Goal: Task Accomplishment & Management: Use online tool/utility

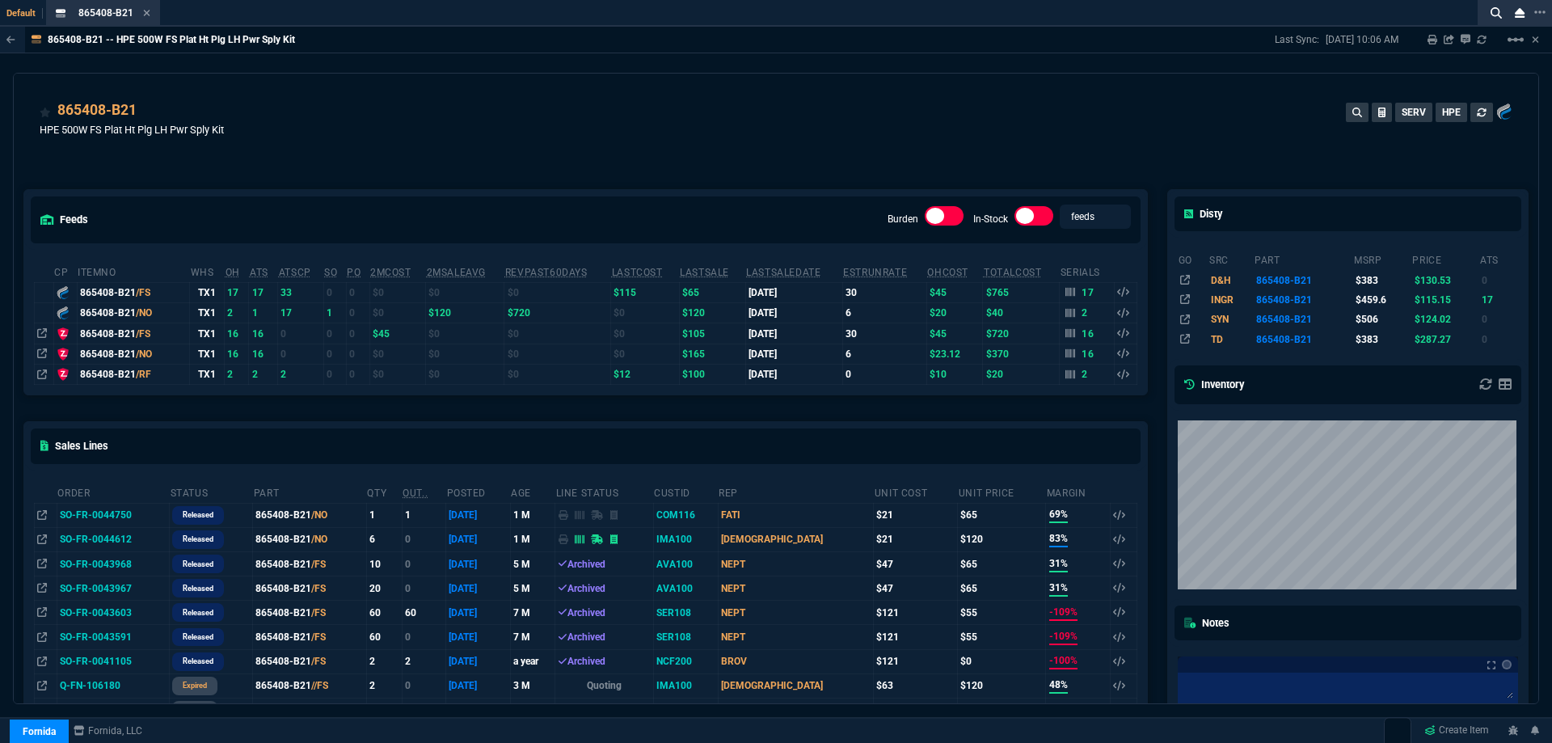
click at [144, 14] on icon at bounding box center [146, 13] width 7 height 10
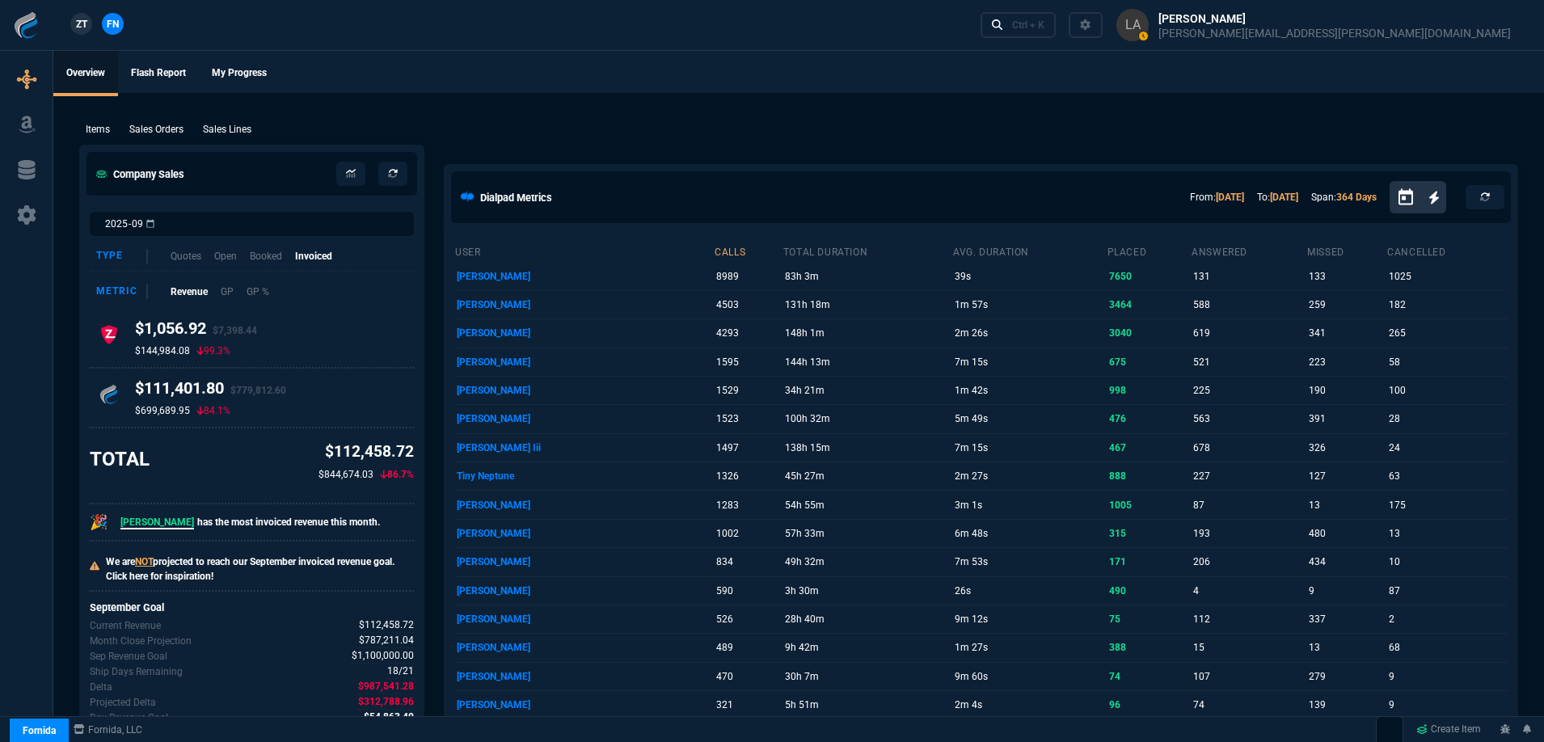
click at [239, 128] on p "Sales Lines" at bounding box center [227, 129] width 49 height 15
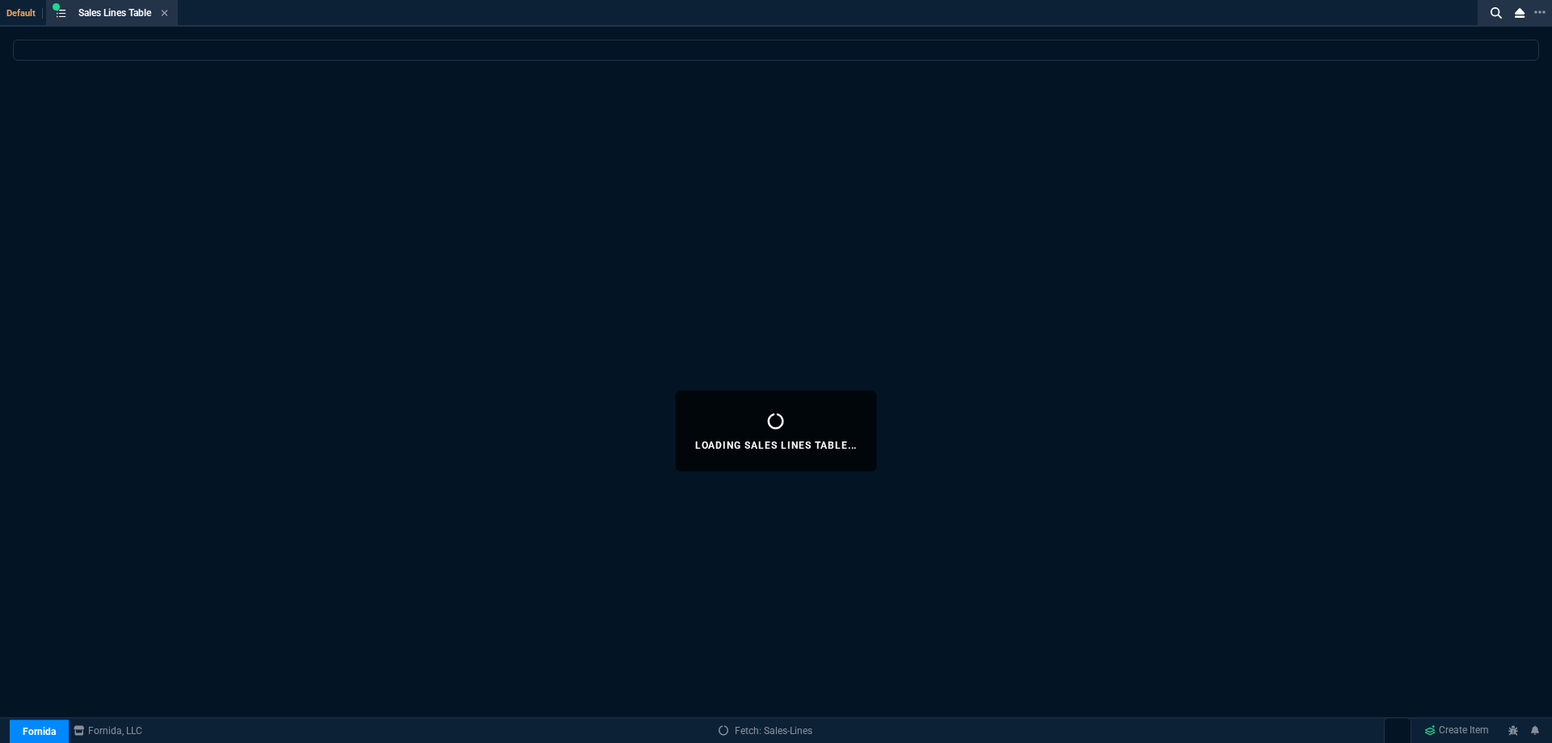
select select
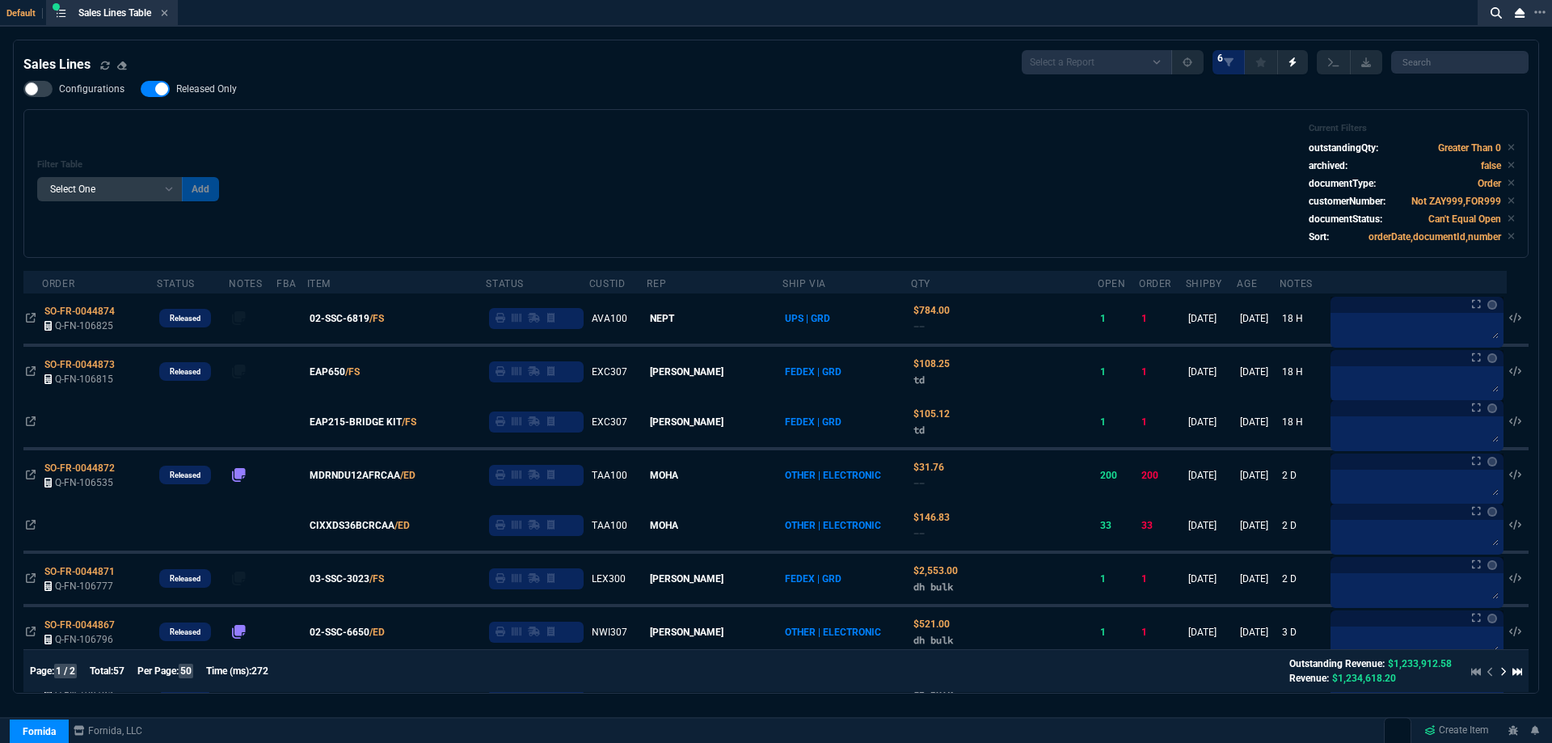
click at [206, 84] on span "Released Only" at bounding box center [206, 88] width 61 height 13
click at [141, 89] on input "Released Only" at bounding box center [140, 89] width 1 height 1
checkbox input "false"
click at [630, 174] on div "Filter Table Select One Add Filter () Age () ATS () Cond (itemVariantCode) Cust…" at bounding box center [776, 183] width 1478 height 121
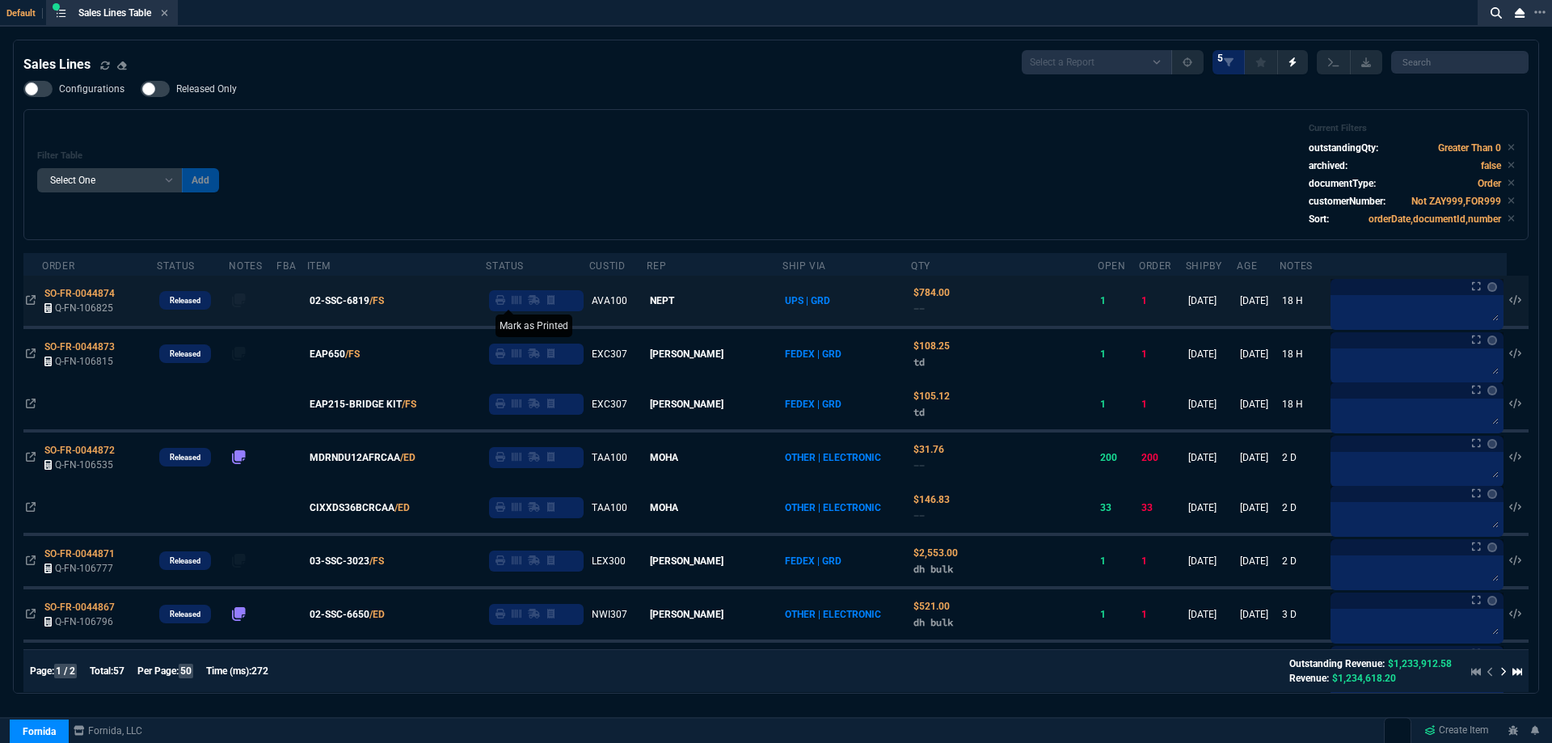
click at [505, 303] on icon at bounding box center [501, 300] width 10 height 10
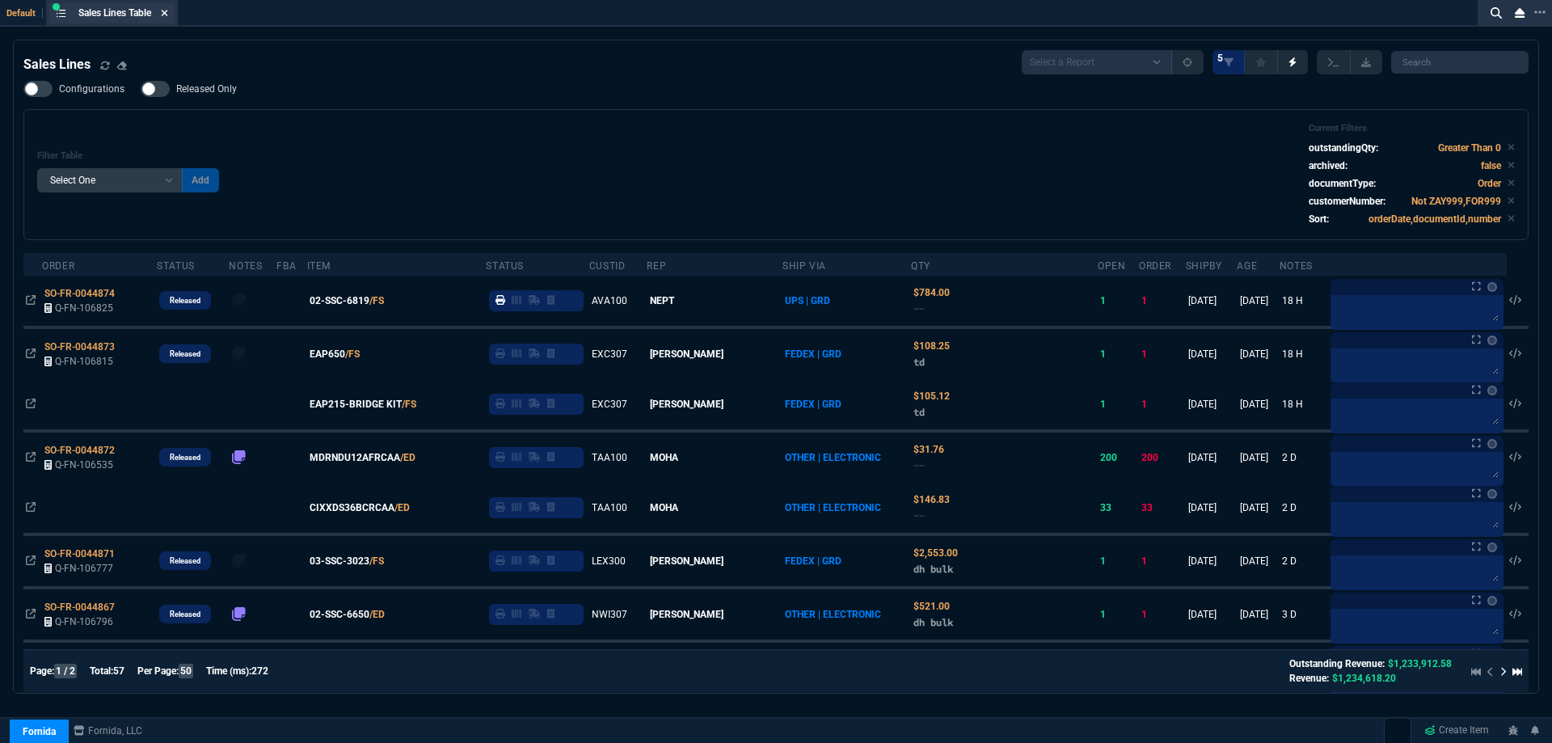
click at [168, 19] on fa-icon at bounding box center [164, 13] width 7 height 11
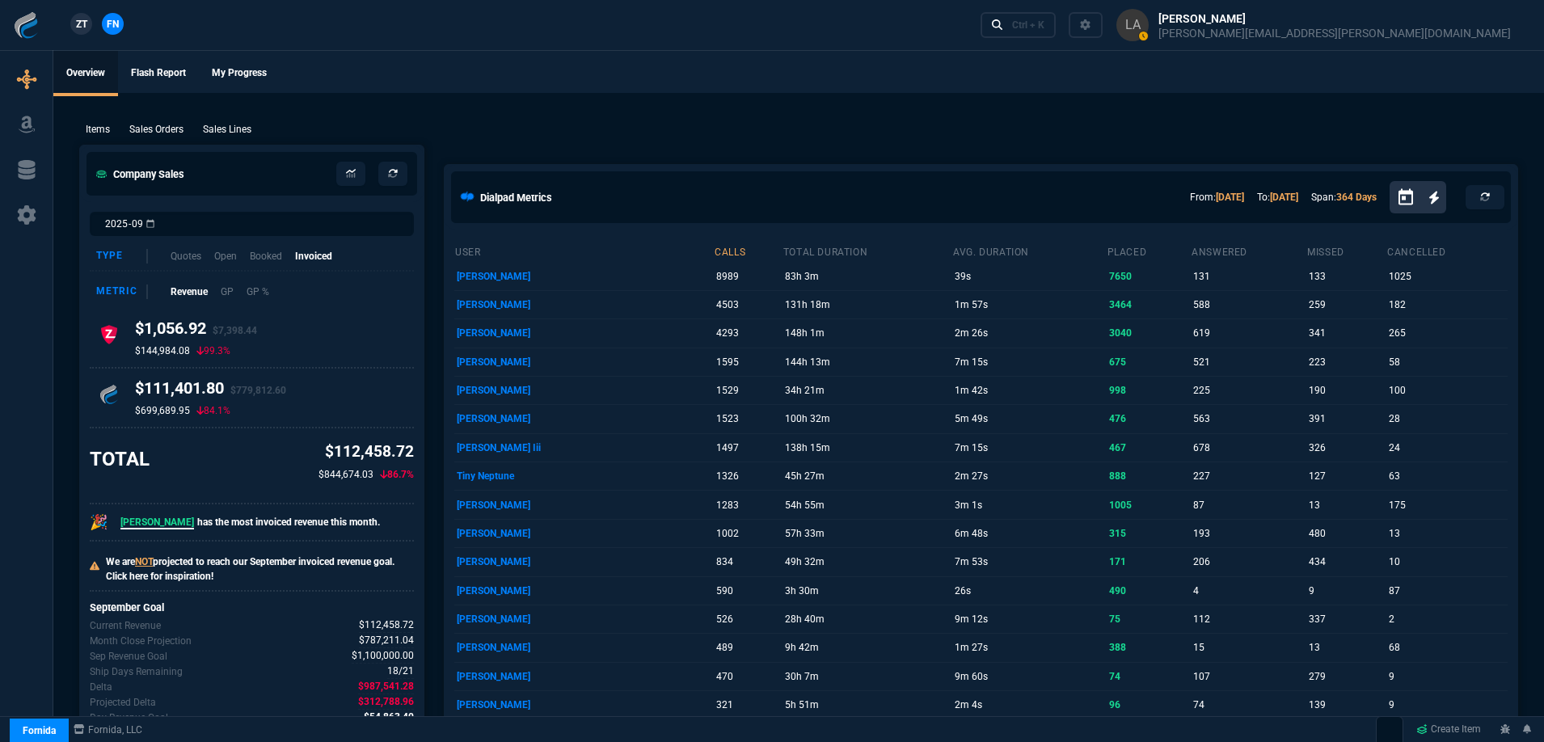
click at [78, 22] on span "ZT" at bounding box center [81, 24] width 11 height 15
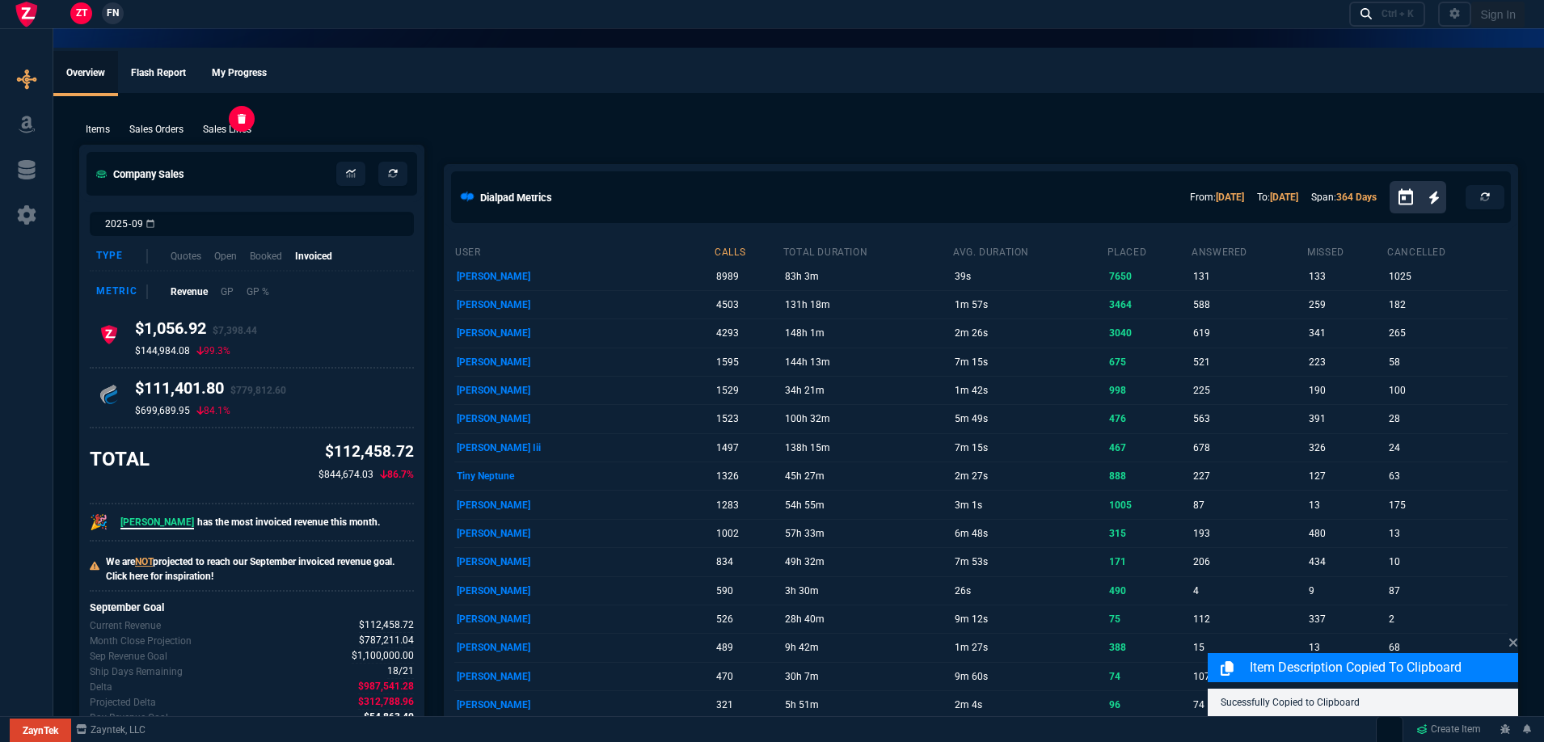
click at [234, 127] on p "Sales Lines" at bounding box center [227, 129] width 49 height 15
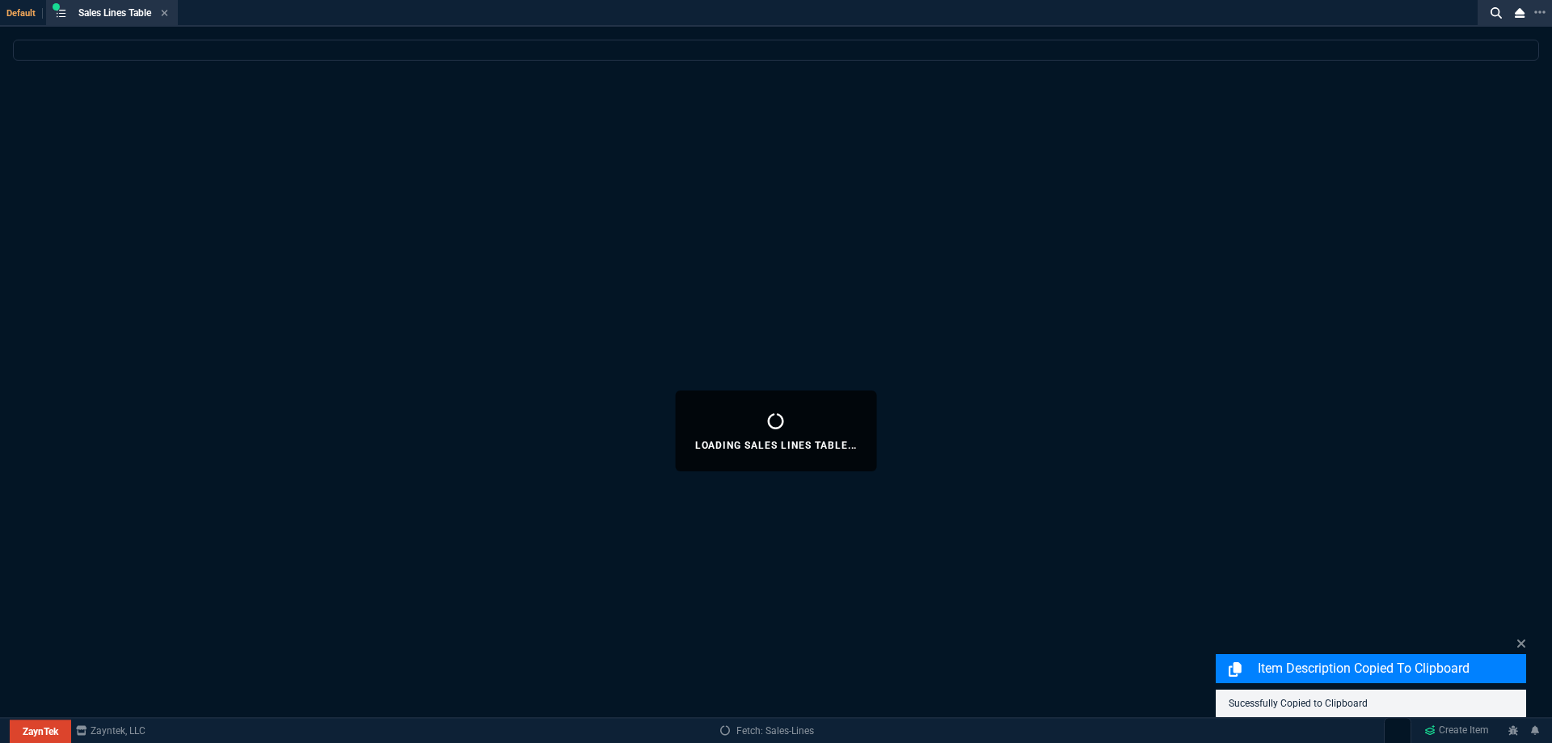
select select
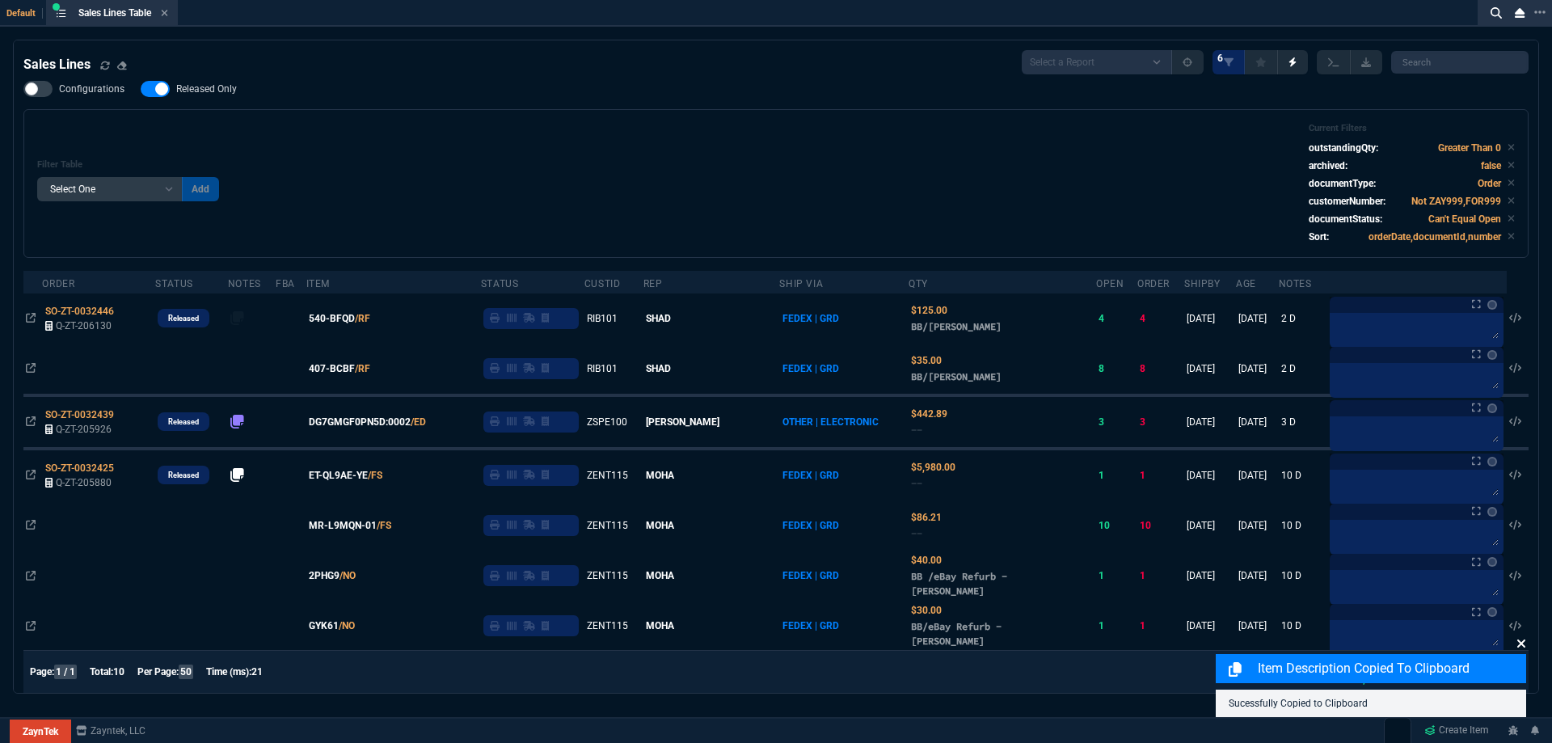
click at [1523, 644] on icon at bounding box center [1522, 643] width 10 height 13
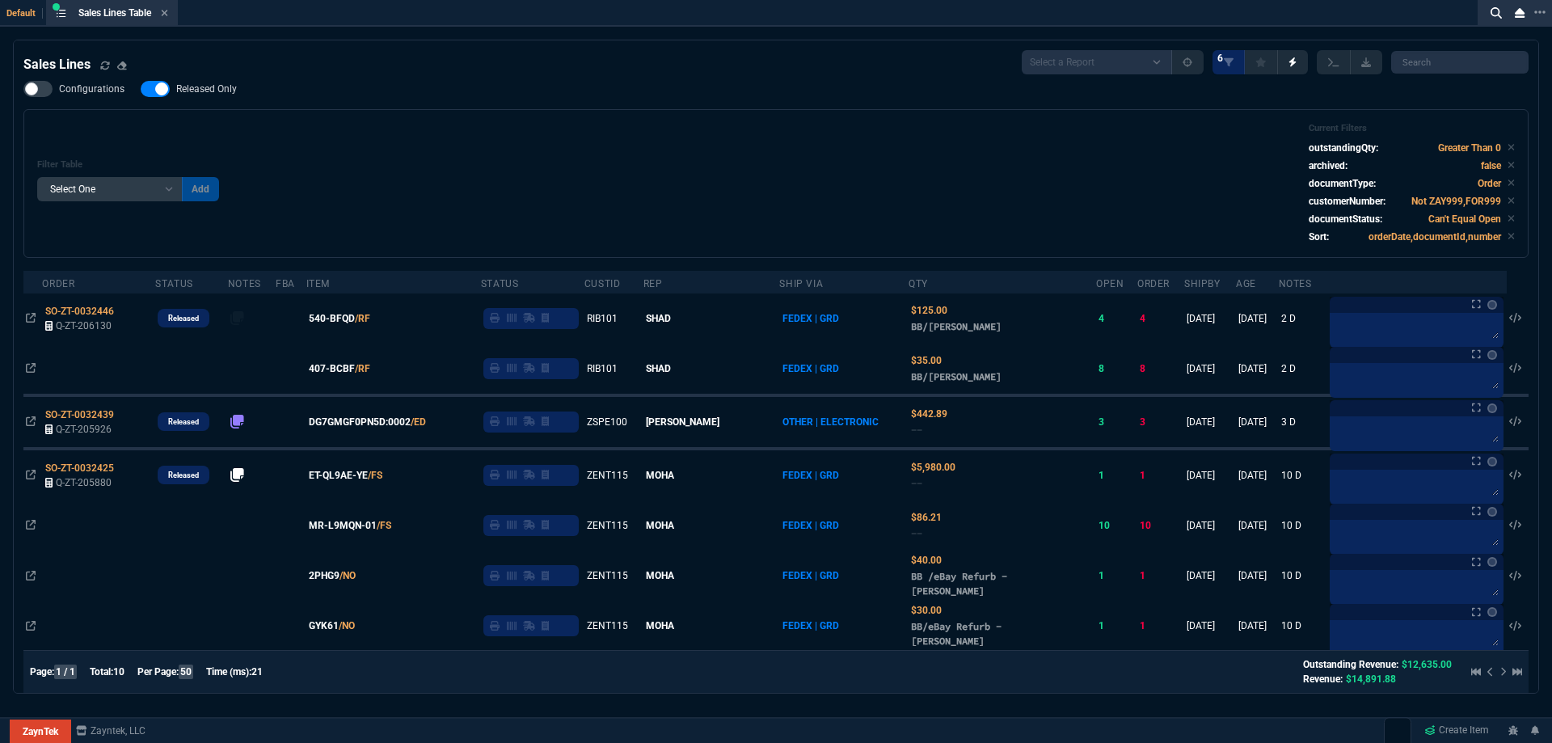
click at [217, 78] on div "Sales Lines Select a Report NEW QUERY SonicWall Sale AMZ (MTD) NEW QUERY INS100…" at bounding box center [775, 455] width 1505 height 811
click at [209, 89] on span "Released Only" at bounding box center [206, 88] width 61 height 13
click at [141, 89] on input "Released Only" at bounding box center [140, 89] width 1 height 1
checkbox input "false"
click at [534, 147] on div "Filter Table Select One Add Filter () Age () ATS () Cond (itemVariantCode) Cust…" at bounding box center [776, 183] width 1478 height 121
